Goal: Information Seeking & Learning: Compare options

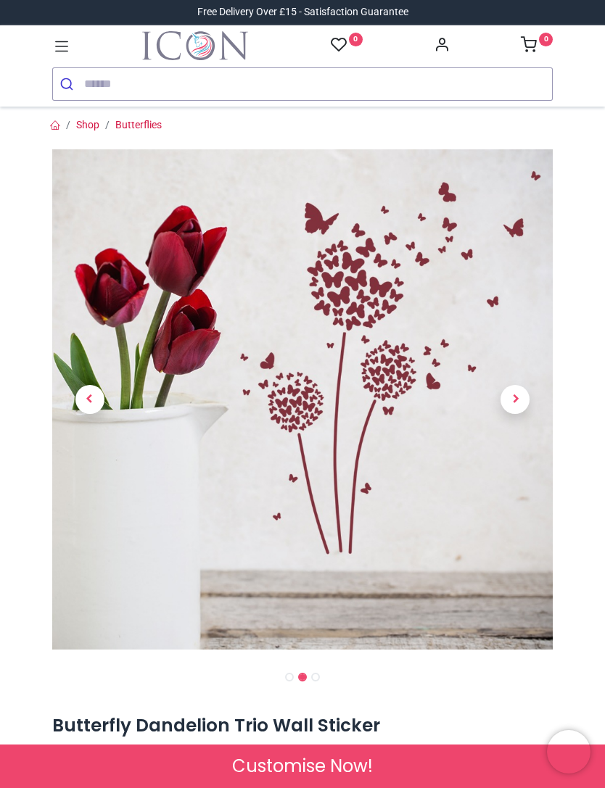
click at [434, 545] on div at bounding box center [302, 399] width 500 height 500
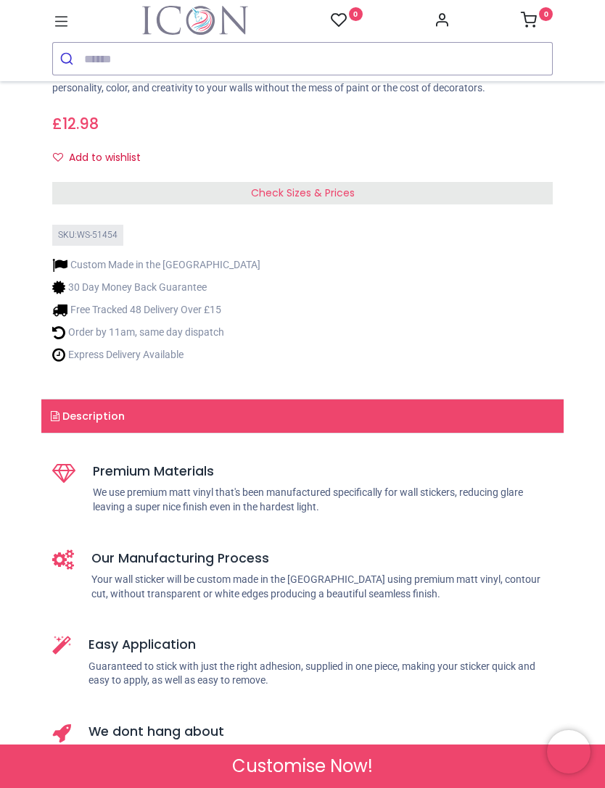
scroll to position [659, 0]
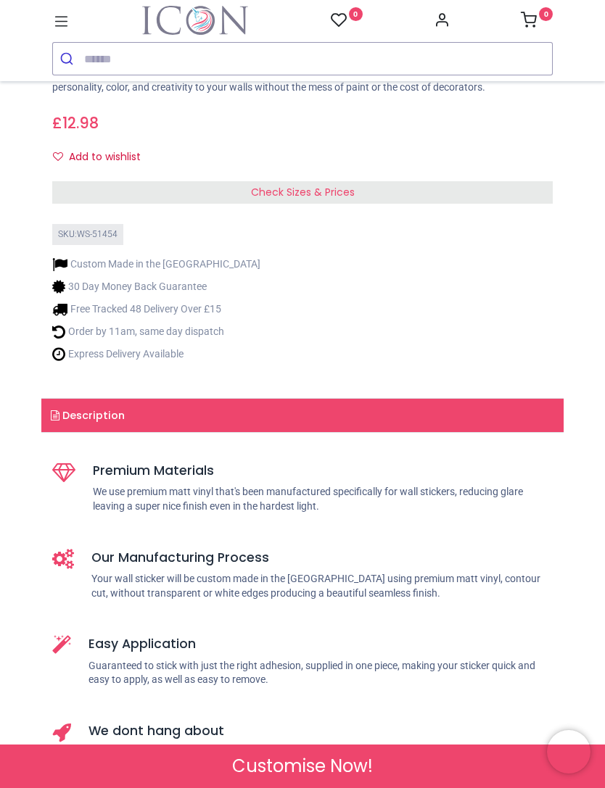
click at [350, 186] on span "Check Sizes & Prices" at bounding box center [303, 192] width 104 height 15
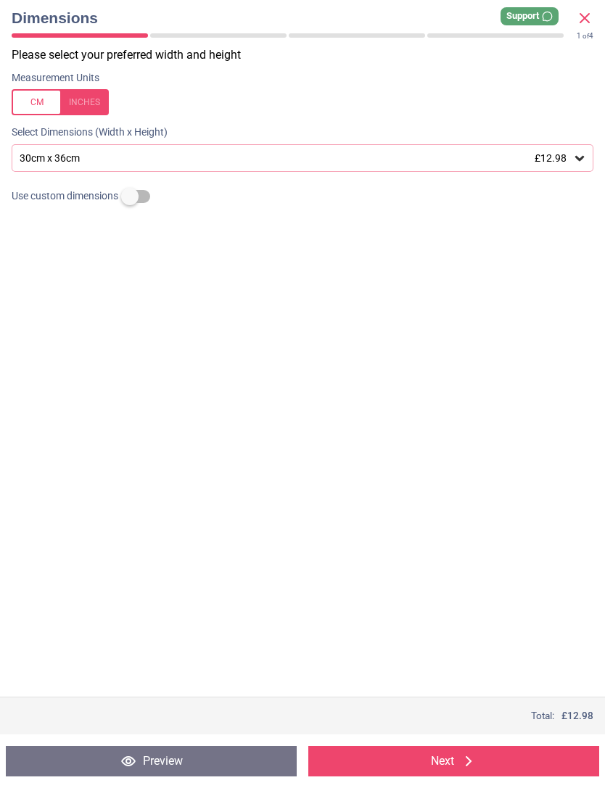
click at [102, 102] on div at bounding box center [60, 102] width 97 height 26
click at [43, 103] on div at bounding box center [60, 102] width 97 height 26
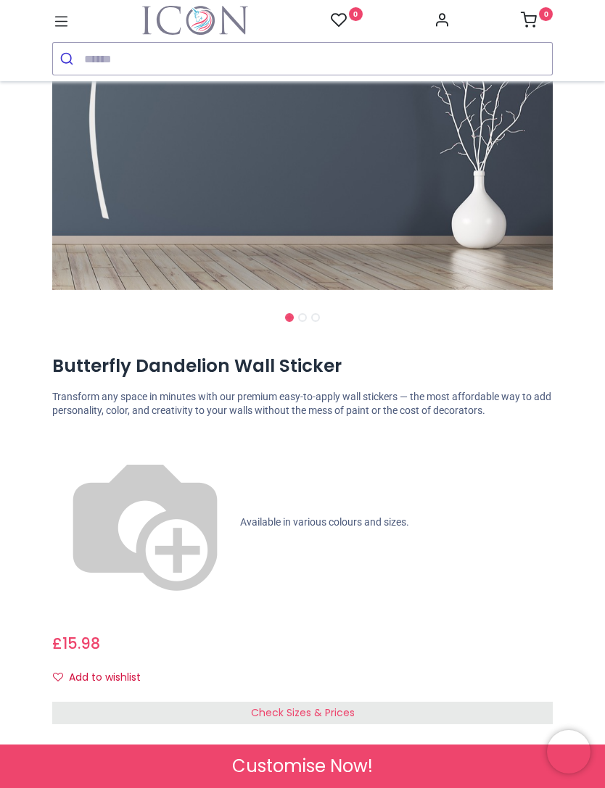
scroll to position [338, 0]
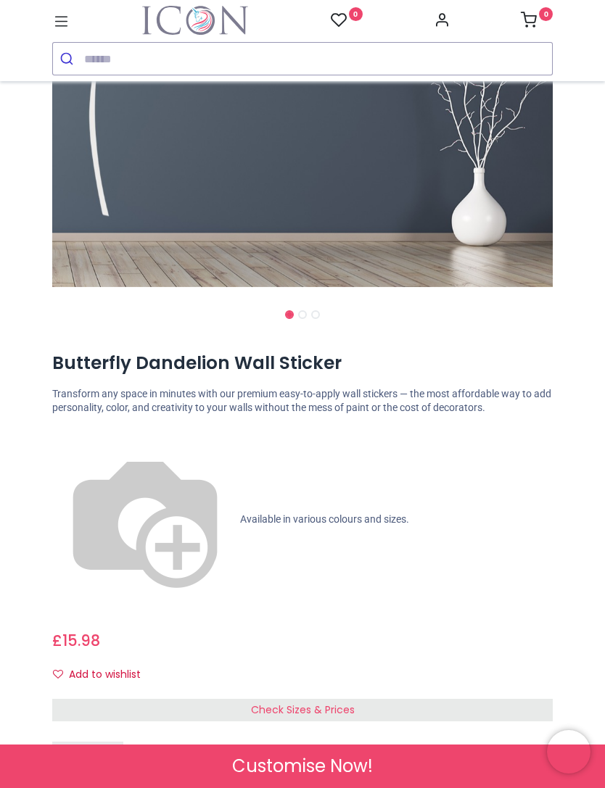
click at [416, 699] on div "Check Sizes & Prices" at bounding box center [302, 710] width 500 height 23
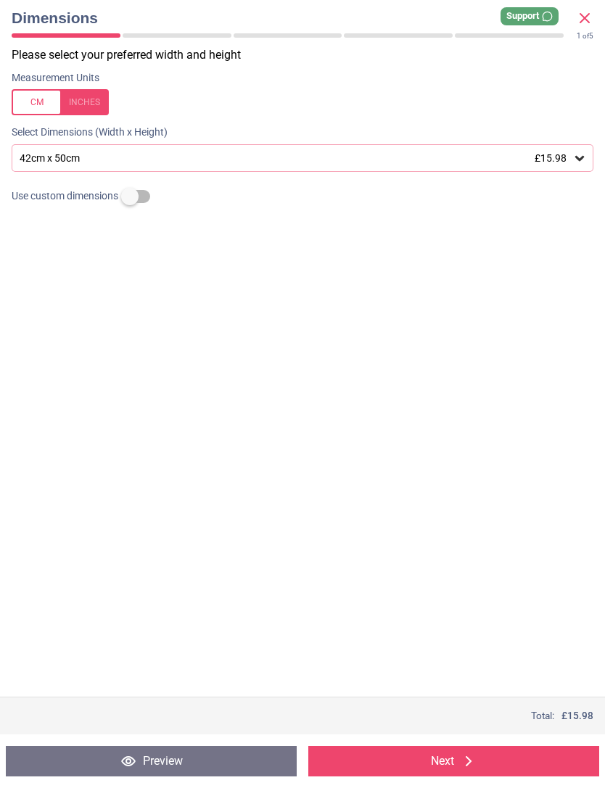
click at [84, 112] on div at bounding box center [60, 102] width 97 height 26
click at [590, 157] on div "16.5" x 19.7" (1ft 5" x 1ft 8") £15.98" at bounding box center [303, 158] width 582 height 28
